Goal: Register for event/course

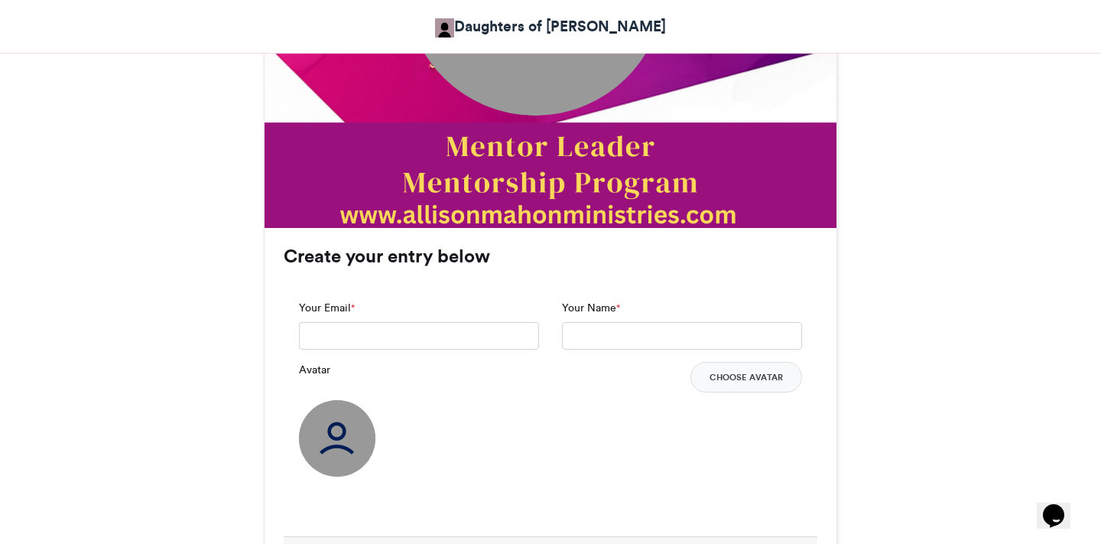
scroll to position [917, 0]
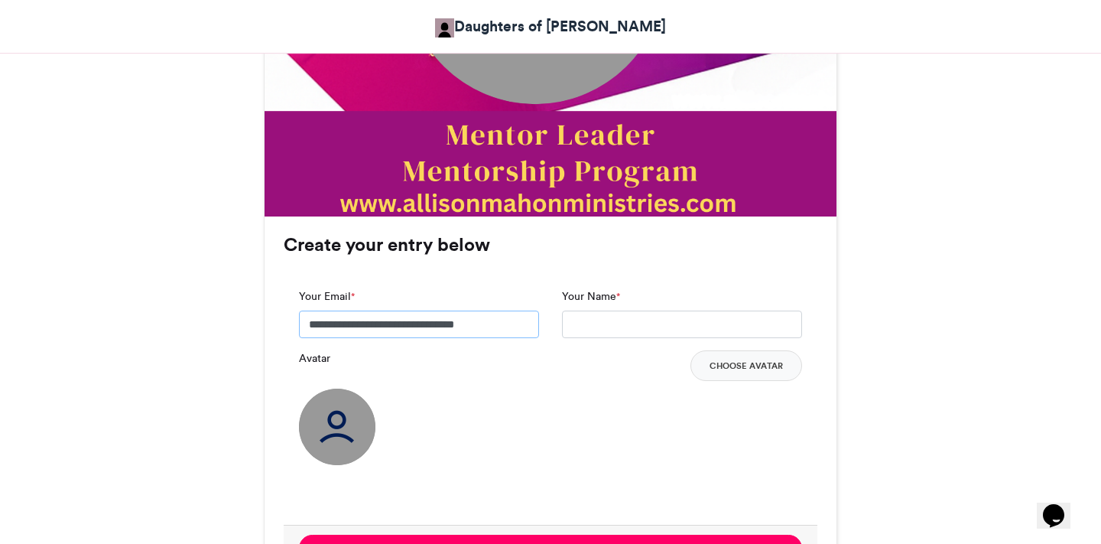
type input "**********"
click at [753, 372] on button "Choose Avatar" at bounding box center [747, 365] width 112 height 31
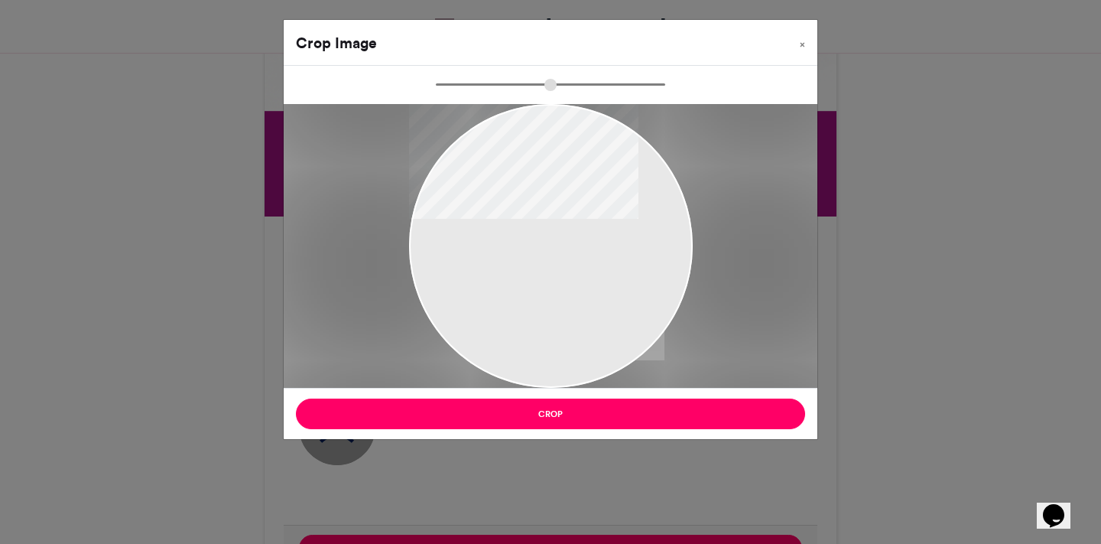
type input "******"
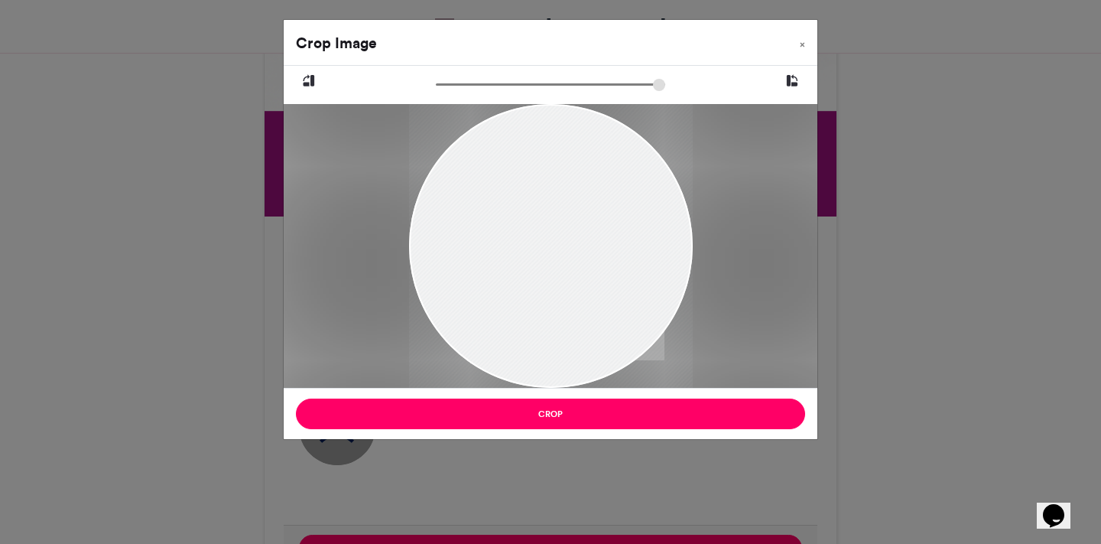
drag, startPoint x: 590, startPoint y: 300, endPoint x: 591, endPoint y: 434, distance: 134.6
click at [590, 434] on div "Crop Image × Crop" at bounding box center [550, 229] width 535 height 421
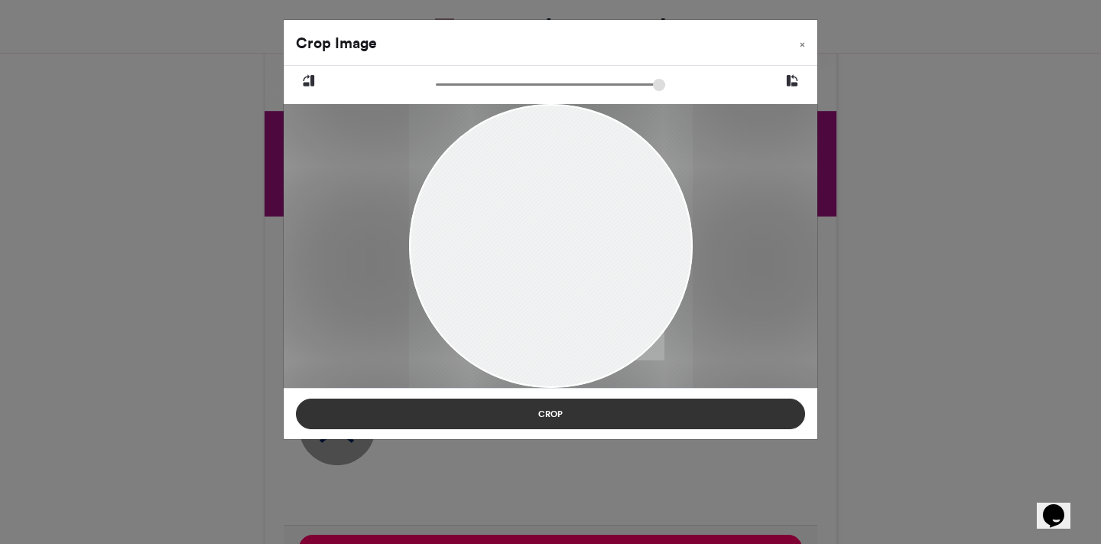
click at [590, 418] on button "Crop" at bounding box center [550, 413] width 509 height 31
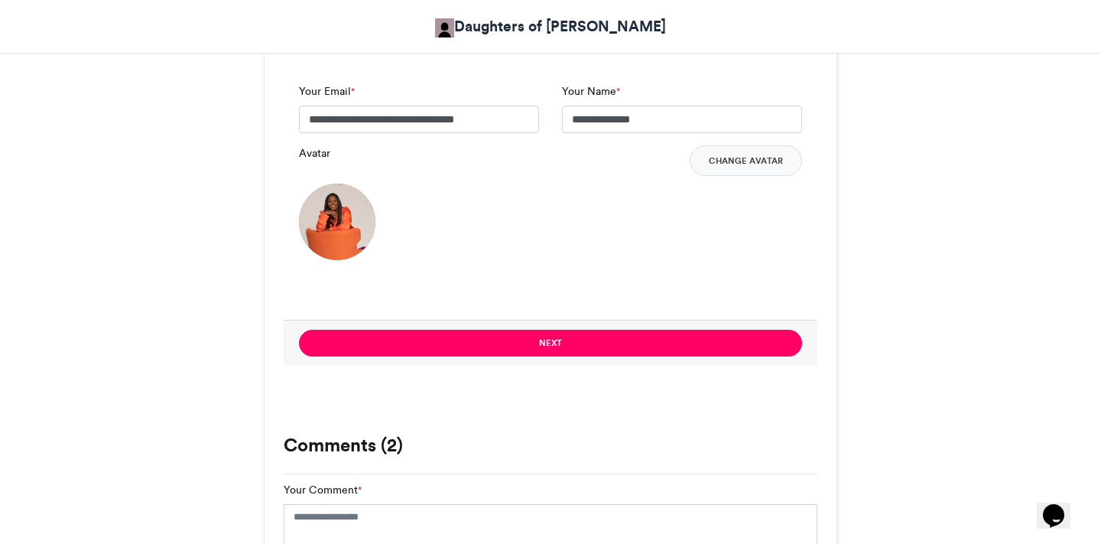
scroll to position [1172, 0]
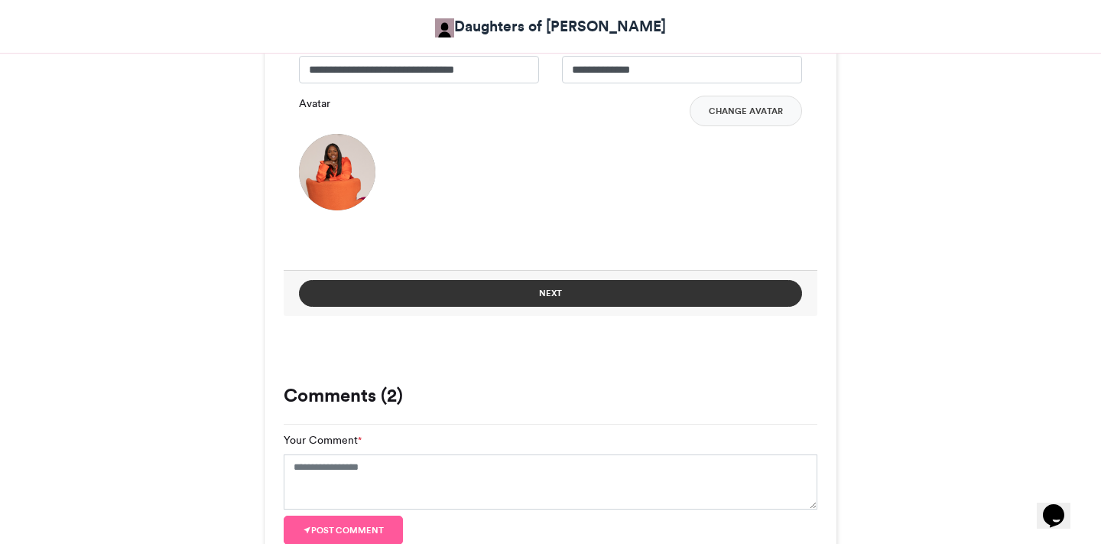
click at [552, 294] on button "Next" at bounding box center [550, 293] width 503 height 27
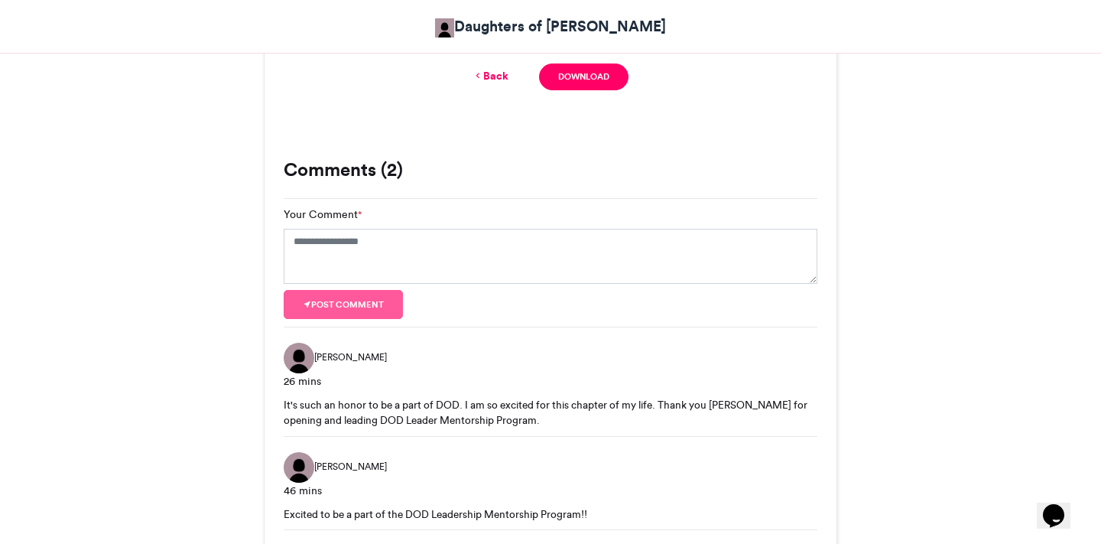
scroll to position [1041, 0]
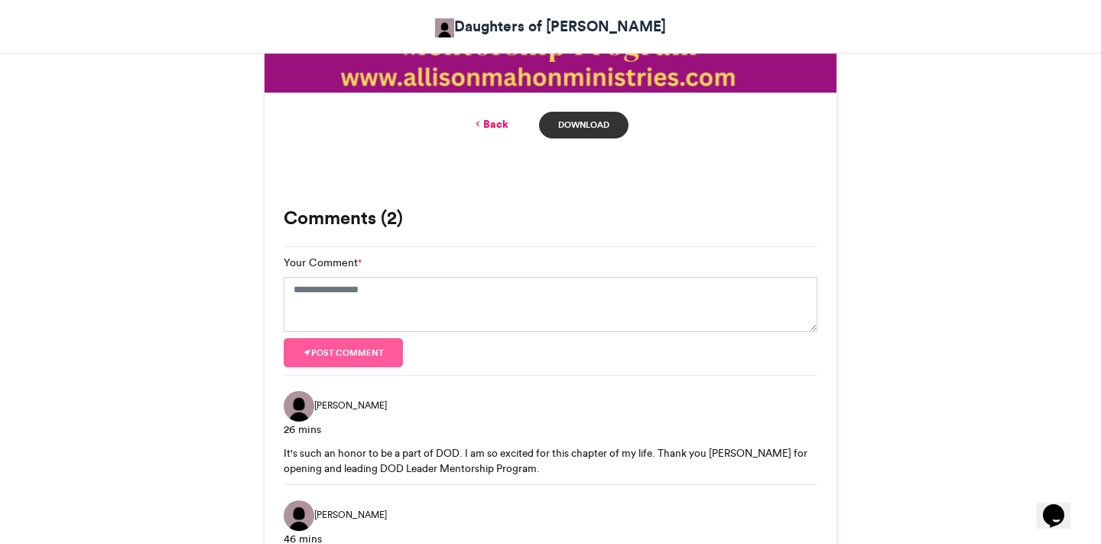
click at [576, 128] on link "Download" at bounding box center [583, 125] width 89 height 27
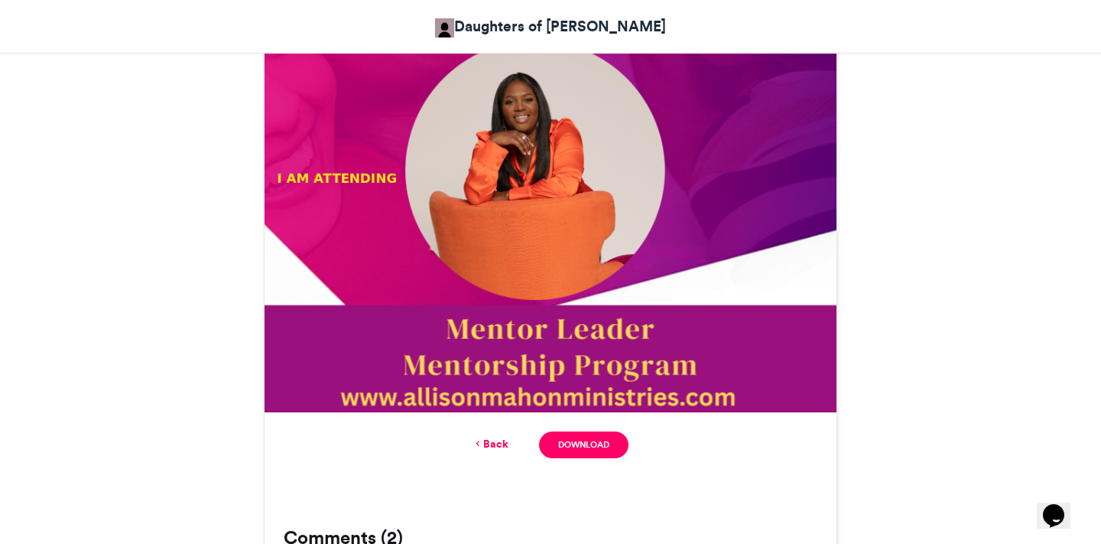
scroll to position [723, 0]
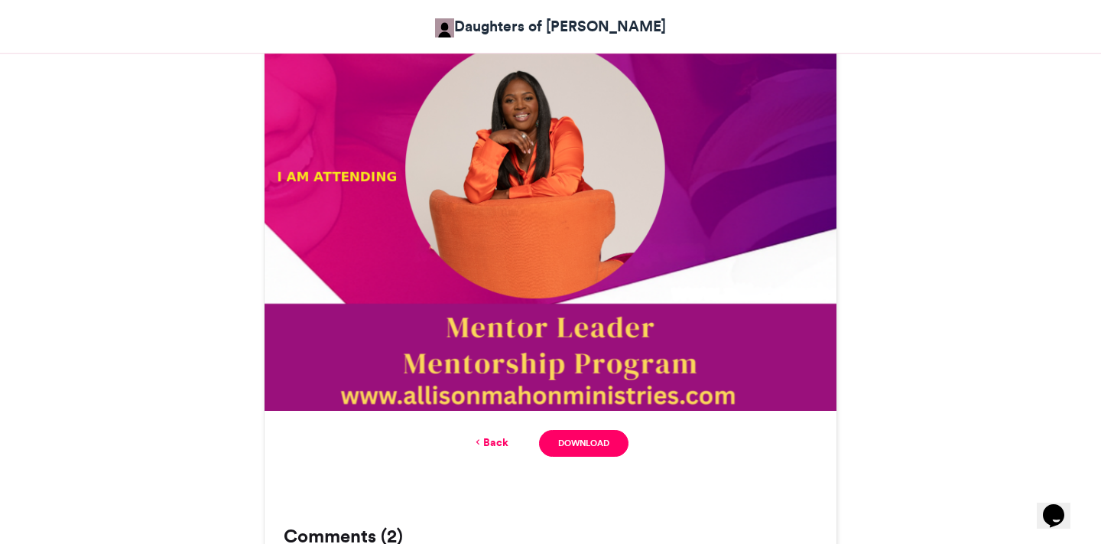
click at [492, 444] on link "Back" at bounding box center [491, 442] width 36 height 16
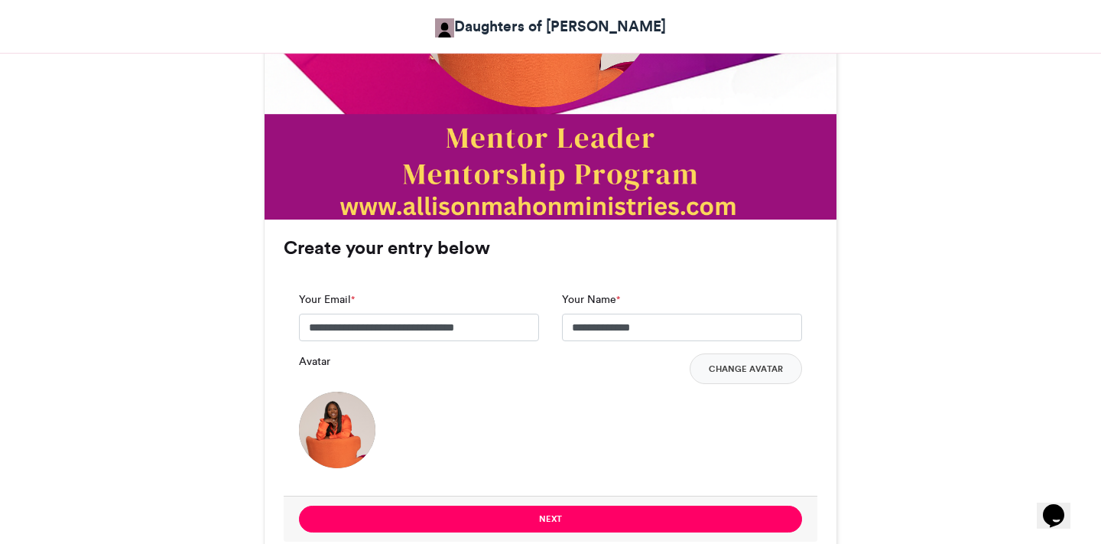
scroll to position [915, 0]
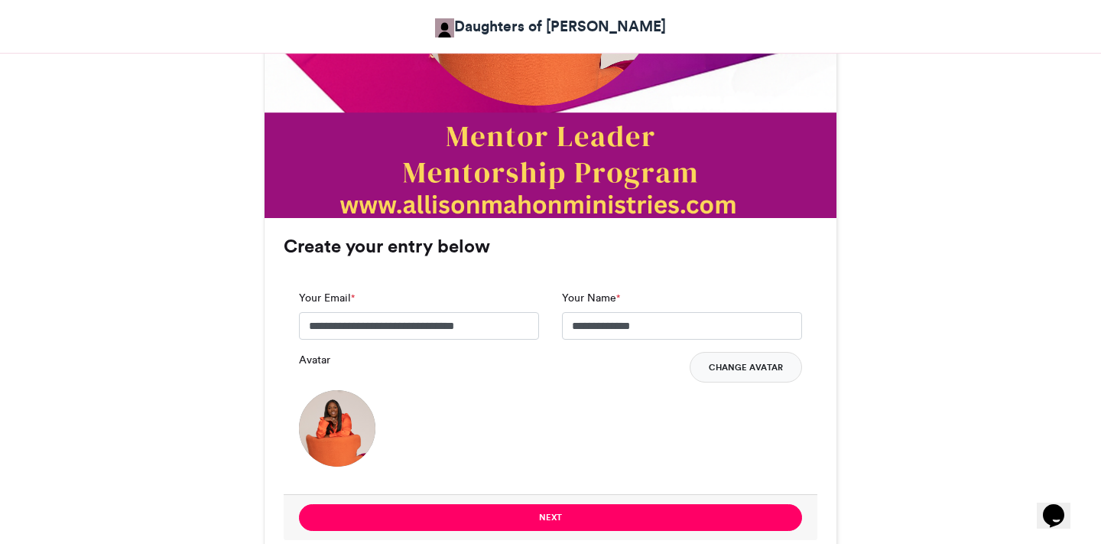
click at [734, 370] on button "Change Avatar" at bounding box center [746, 367] width 112 height 31
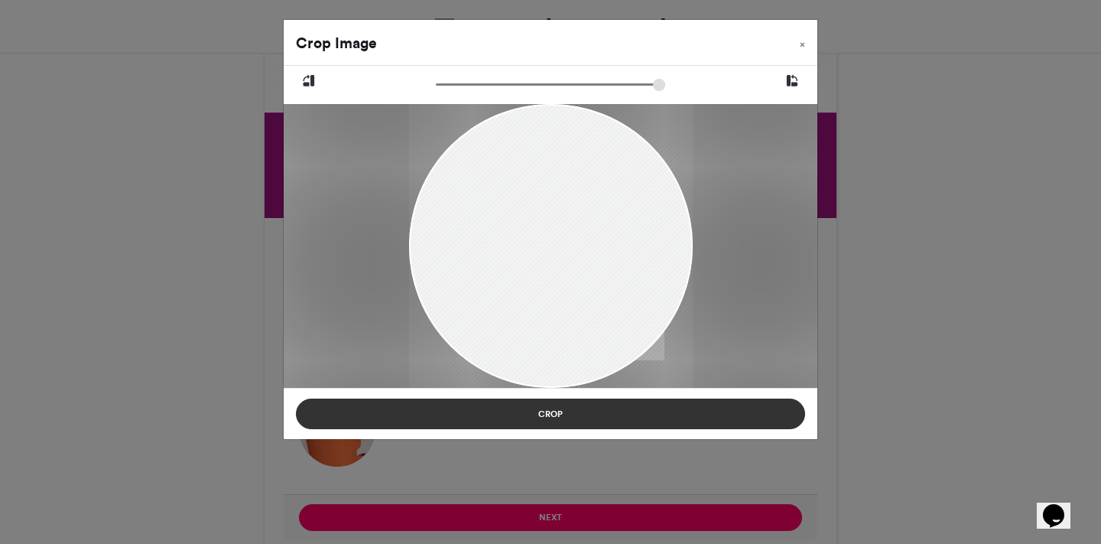
click at [547, 411] on button "Crop" at bounding box center [550, 413] width 509 height 31
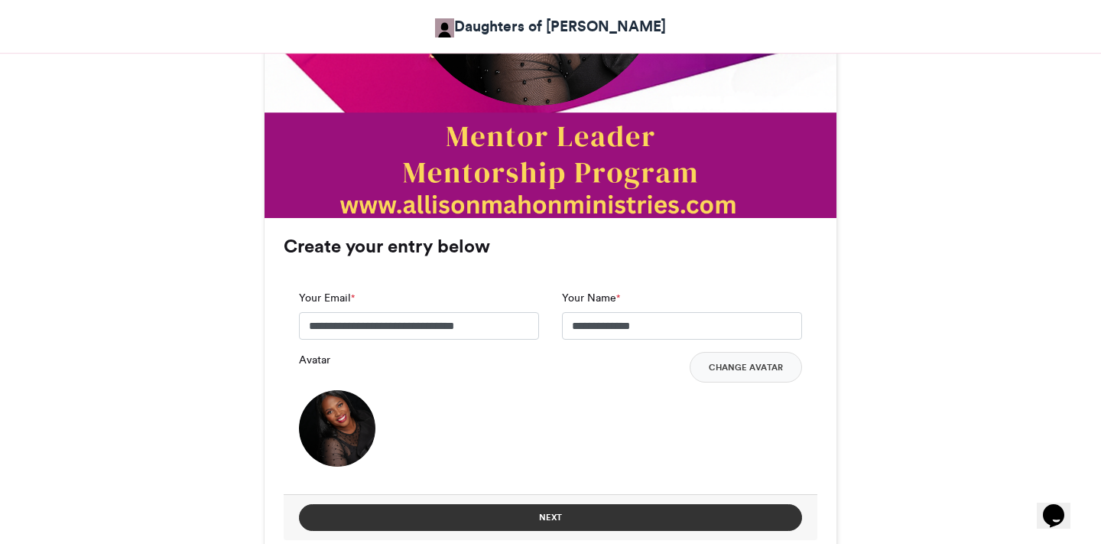
click at [554, 504] on button "Next" at bounding box center [550, 517] width 503 height 27
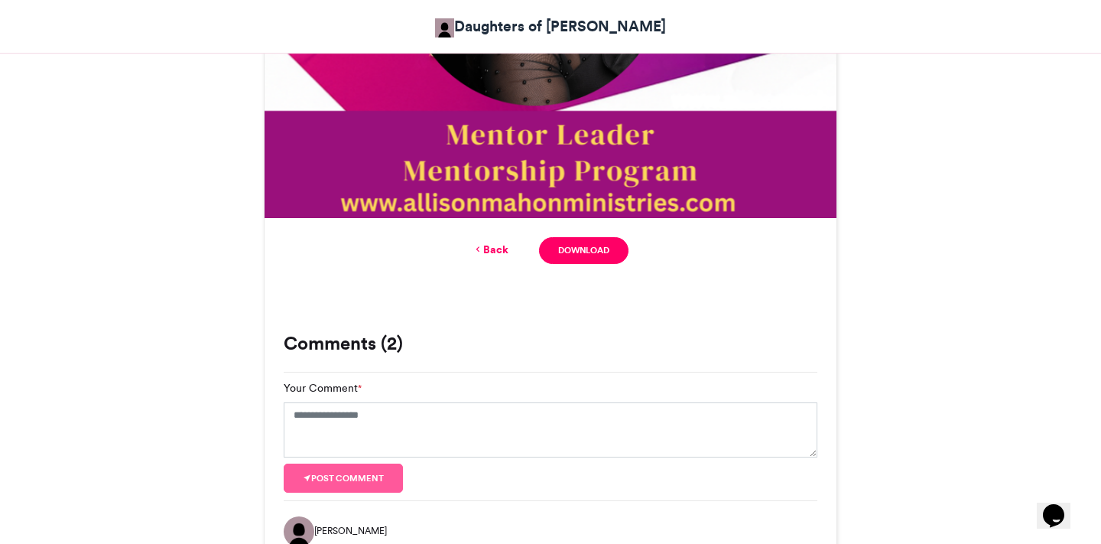
scroll to position [719, 0]
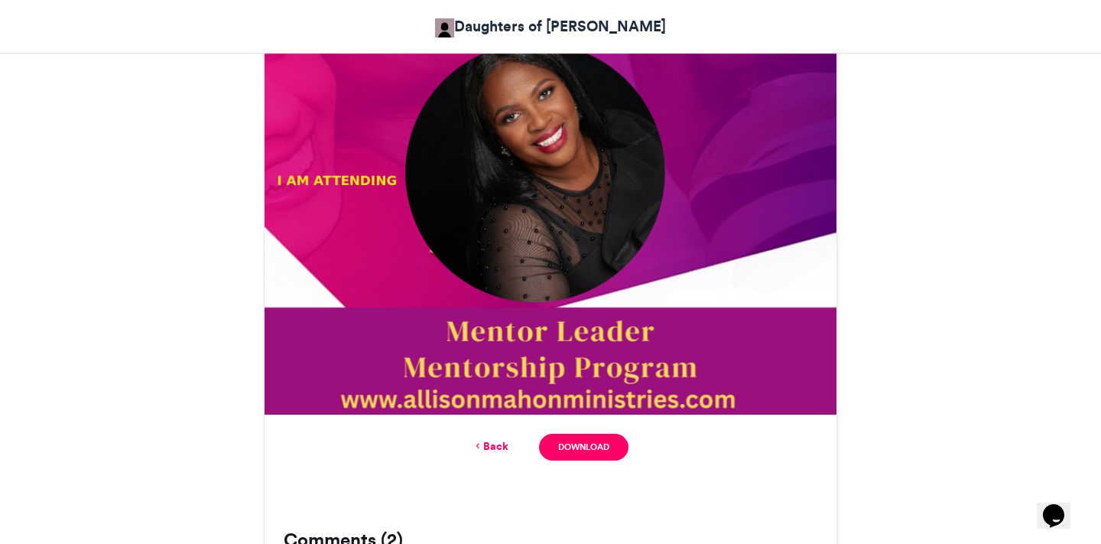
click at [571, 238] on img at bounding box center [551, 128] width 572 height 572
click at [545, 227] on img at bounding box center [551, 128] width 572 height 572
click at [656, 508] on div "DOD MENTOR-LEADERSHIP PROGRAM Daughters of [PERSON_NAME] 3 hrs ago 10 Views 3" at bounding box center [551, 231] width 574 height 1409
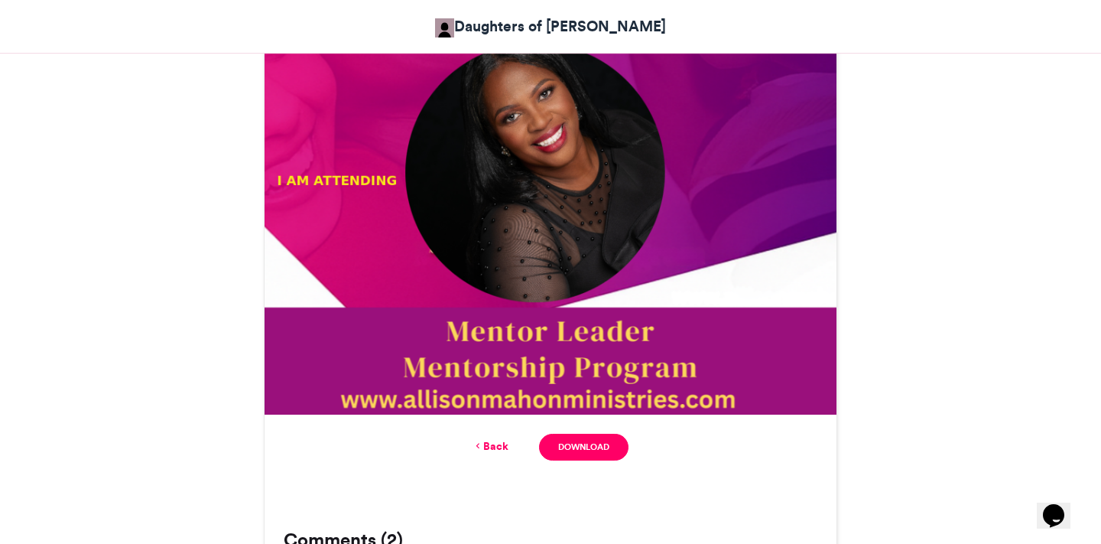
click at [486, 447] on link "Back" at bounding box center [491, 446] width 36 height 16
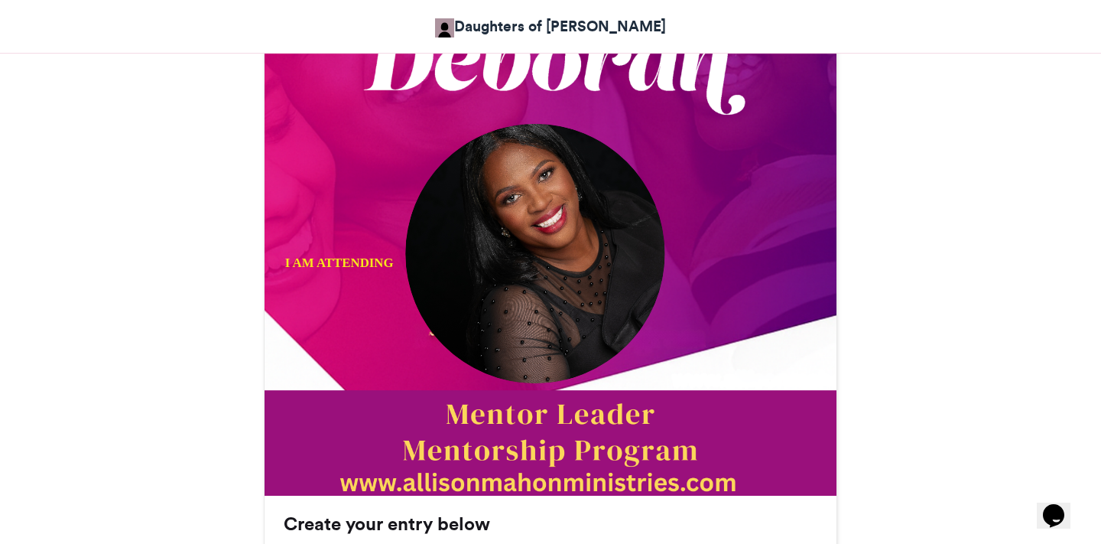
scroll to position [572, 0]
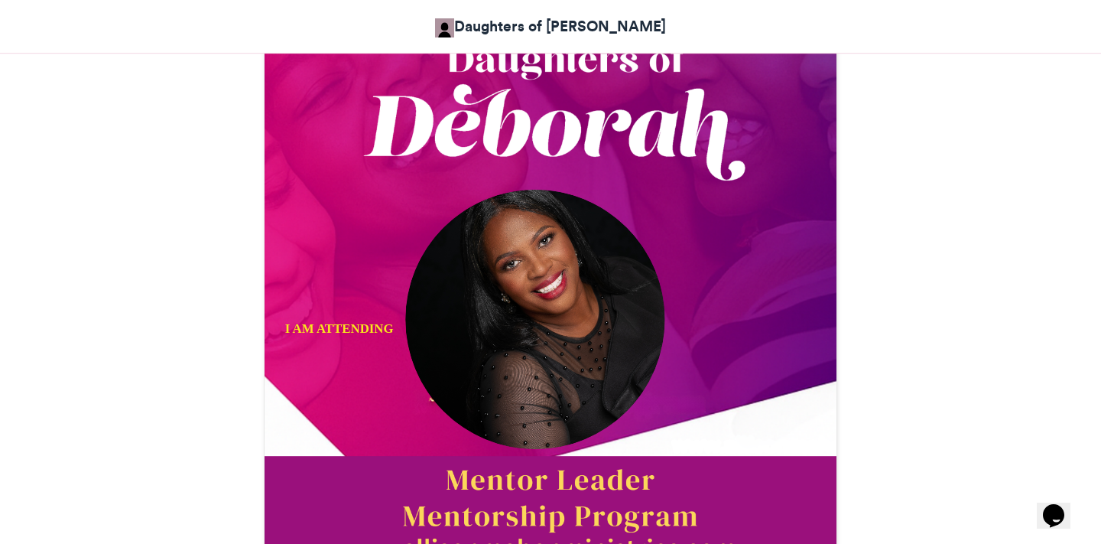
click at [524, 355] on div "I AM ATTENDING" at bounding box center [339, 385] width 372 height 131
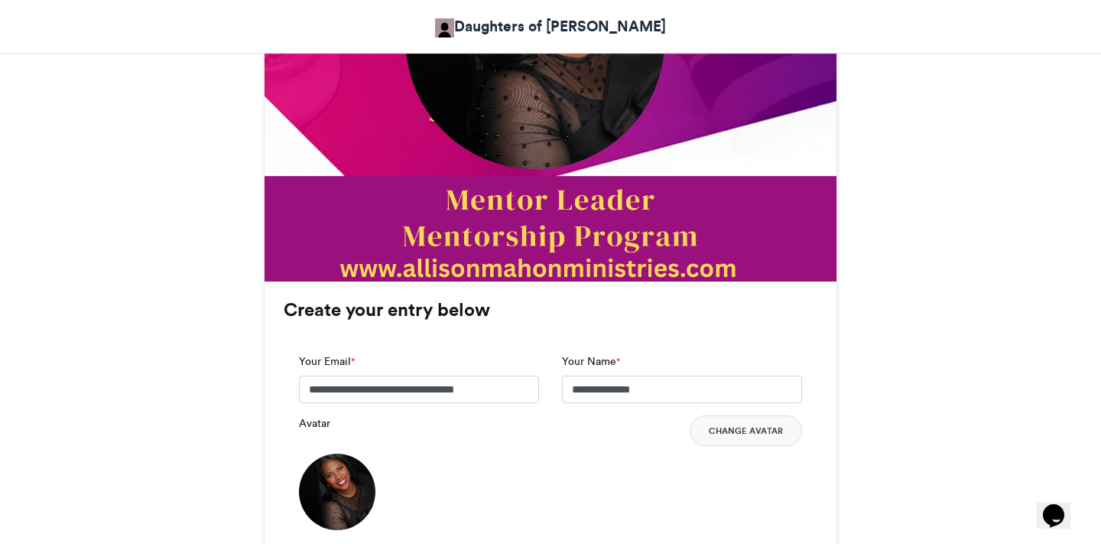
scroll to position [875, 0]
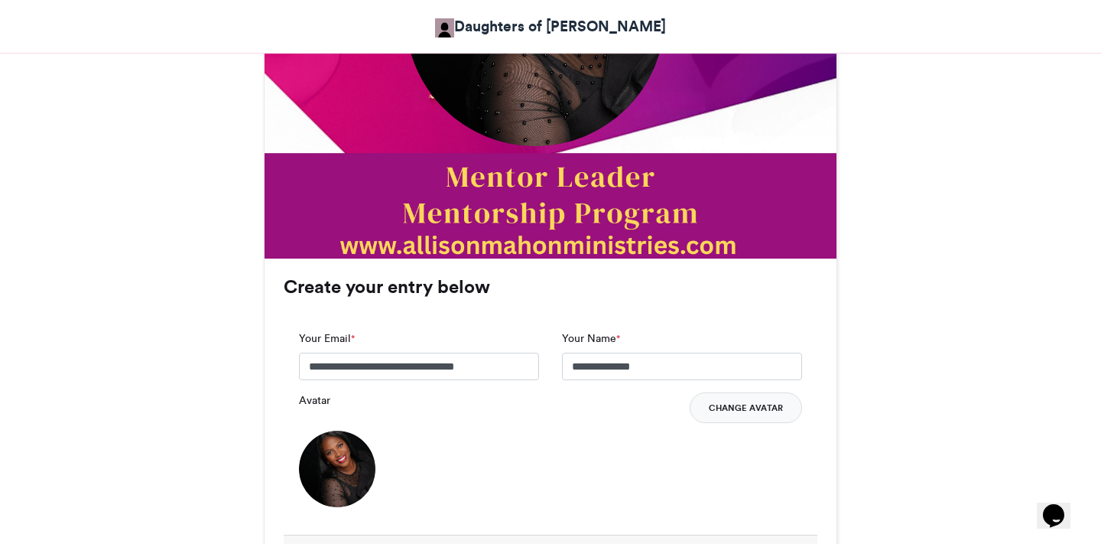
click at [749, 411] on button "Change Avatar" at bounding box center [746, 407] width 112 height 31
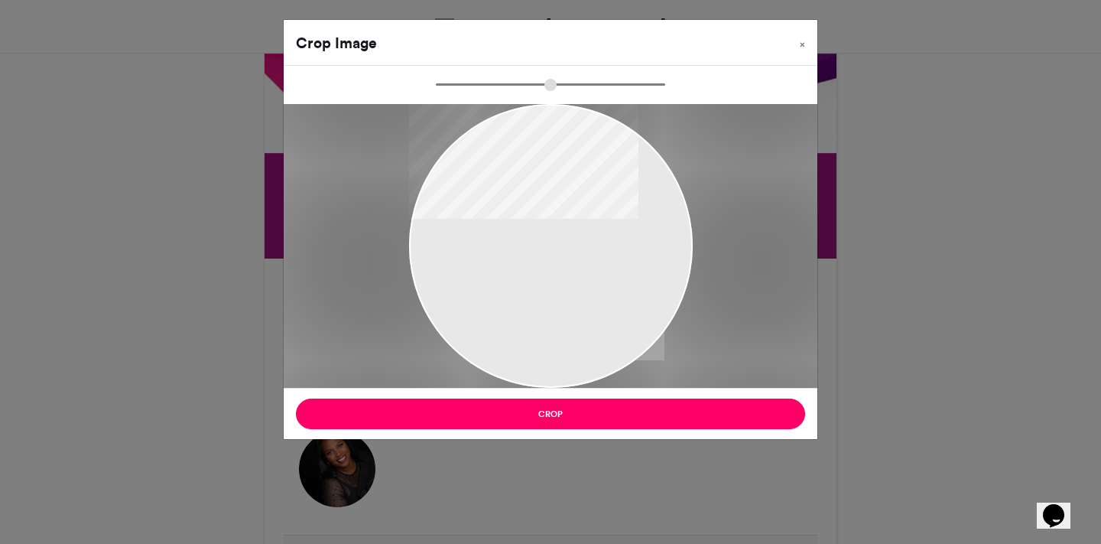
type input "******"
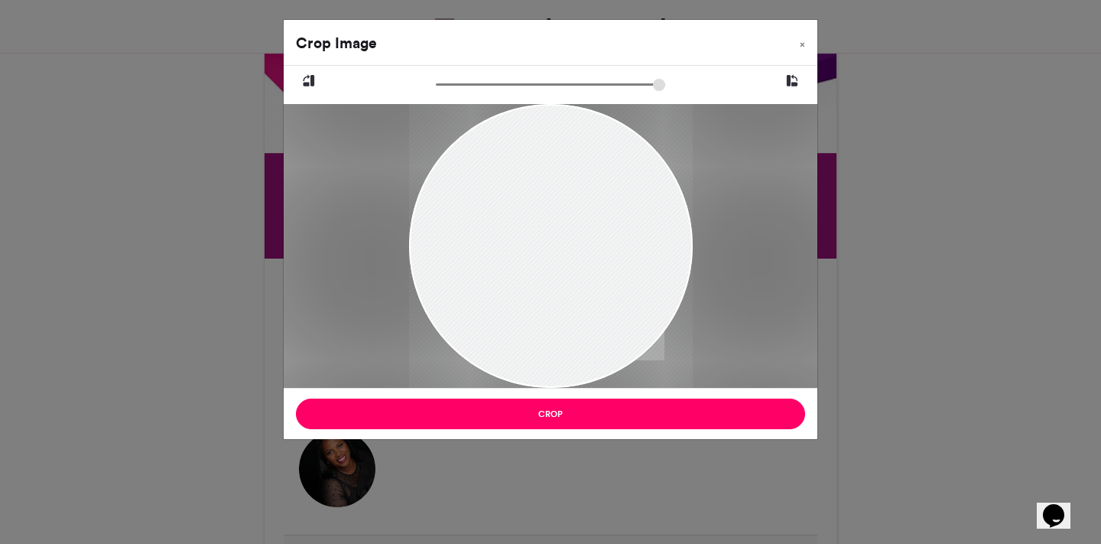
drag, startPoint x: 598, startPoint y: 291, endPoint x: 562, endPoint y: 327, distance: 50.8
click at [562, 327] on div at bounding box center [551, 282] width 284 height 426
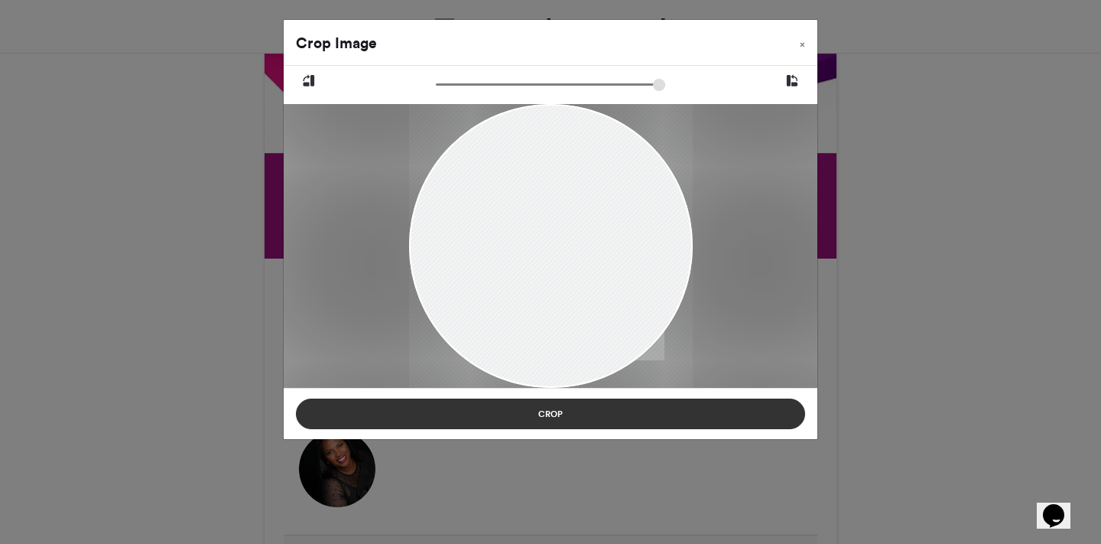
click at [571, 417] on button "Crop" at bounding box center [550, 413] width 509 height 31
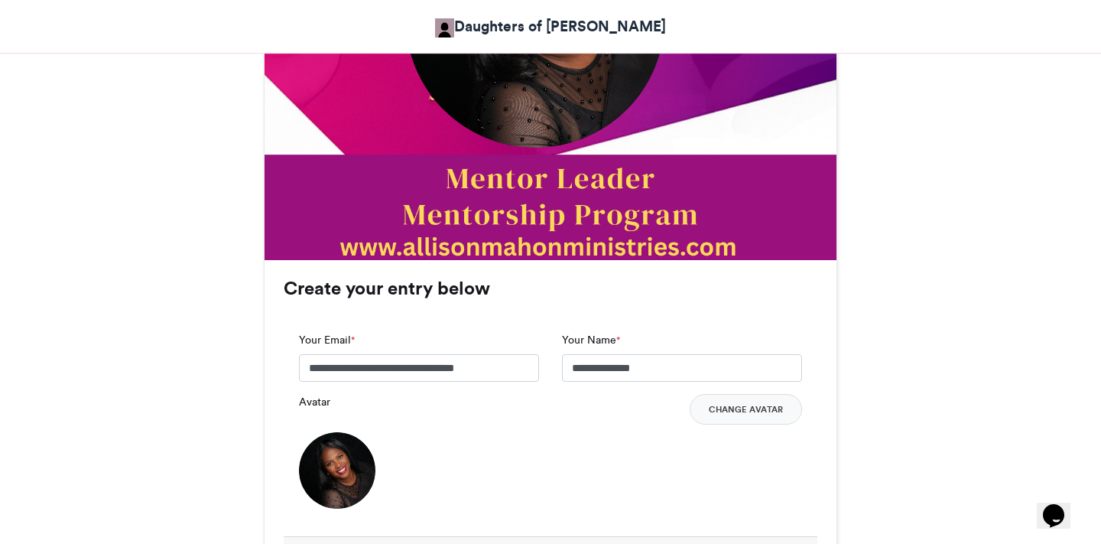
scroll to position [960, 0]
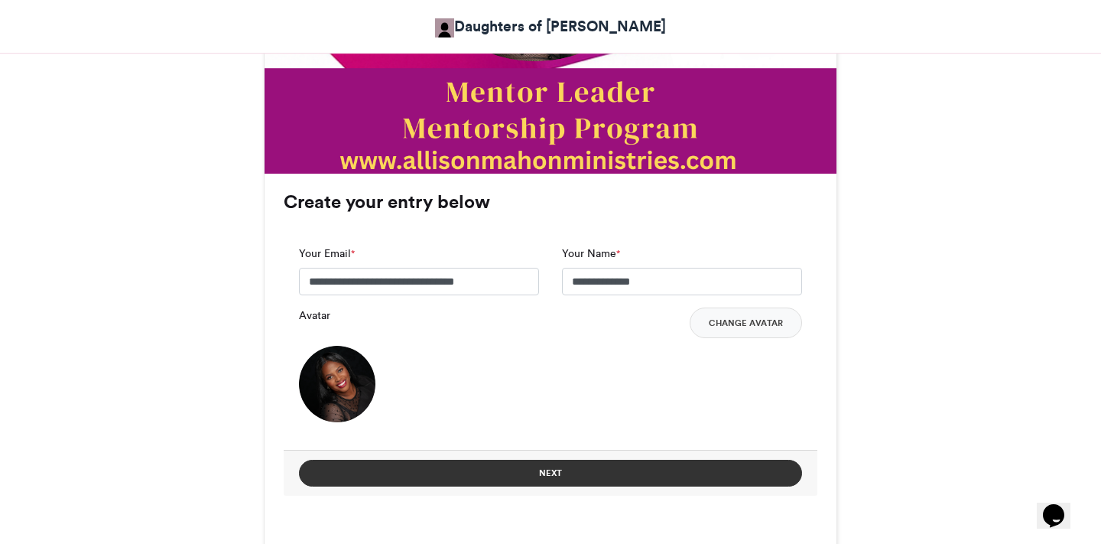
click at [671, 468] on button "Next" at bounding box center [550, 473] width 503 height 27
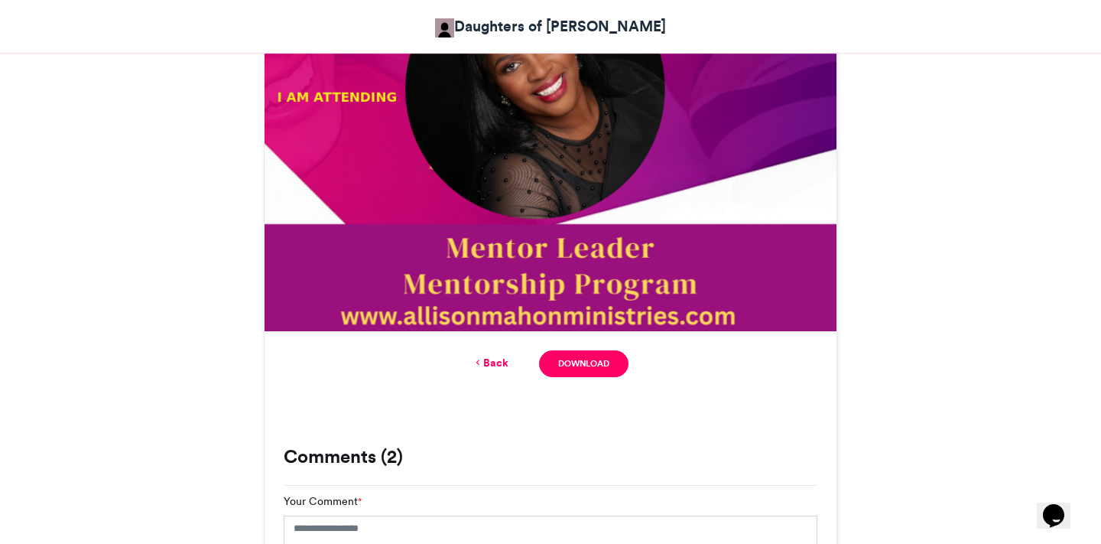
scroll to position [814, 0]
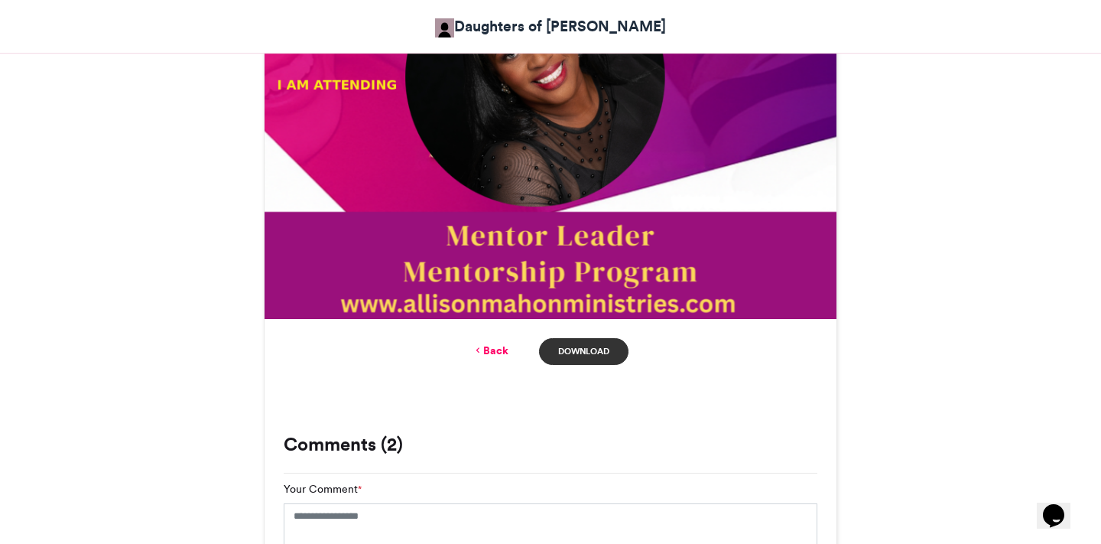
click at [582, 352] on link "Download" at bounding box center [583, 351] width 89 height 27
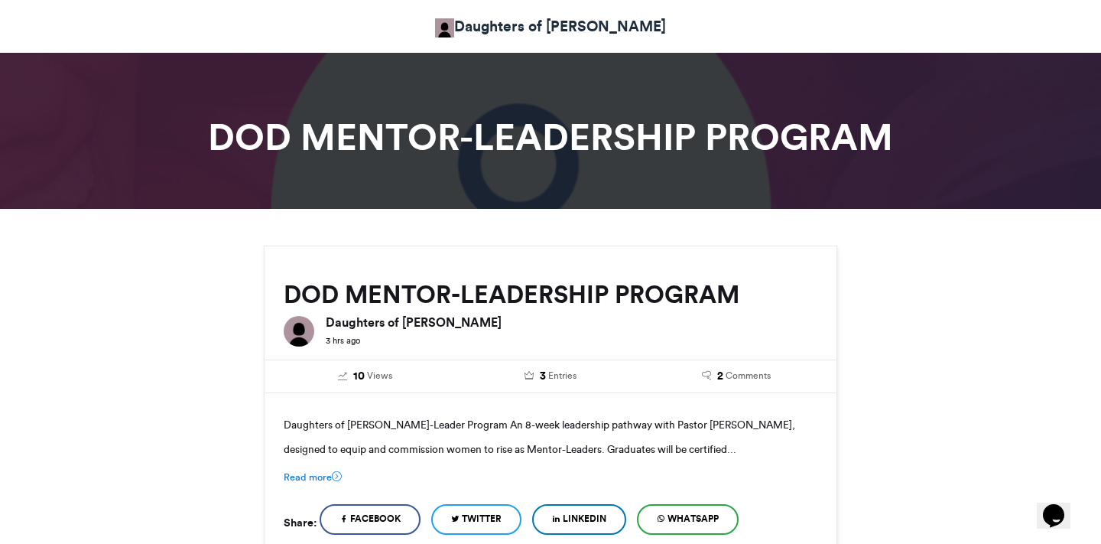
scroll to position [0, 0]
